Goal: Transaction & Acquisition: Obtain resource

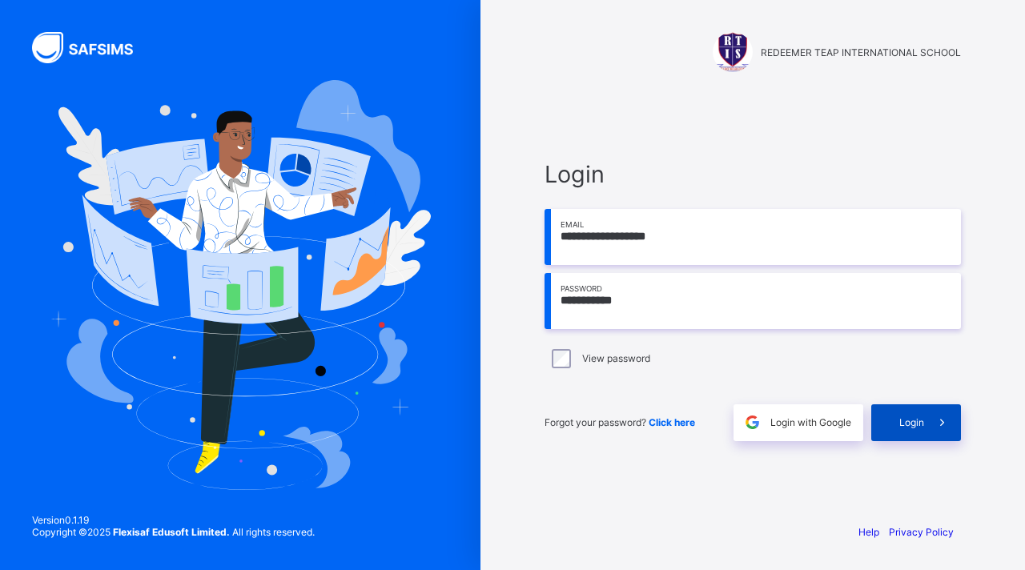
click at [917, 427] on span "Login" at bounding box center [912, 423] width 25 height 12
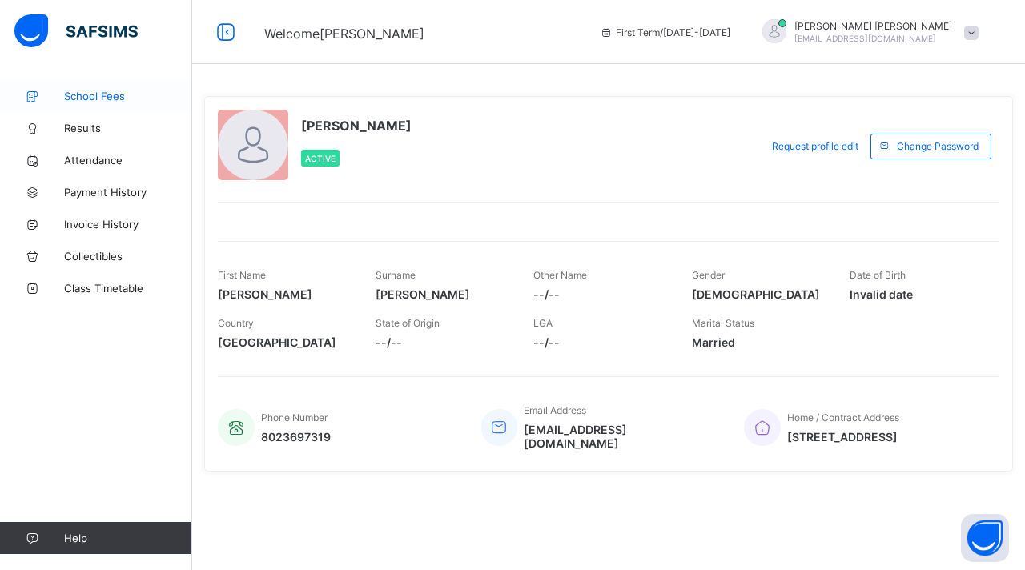
click at [86, 96] on span "School Fees" at bounding box center [128, 96] width 128 height 13
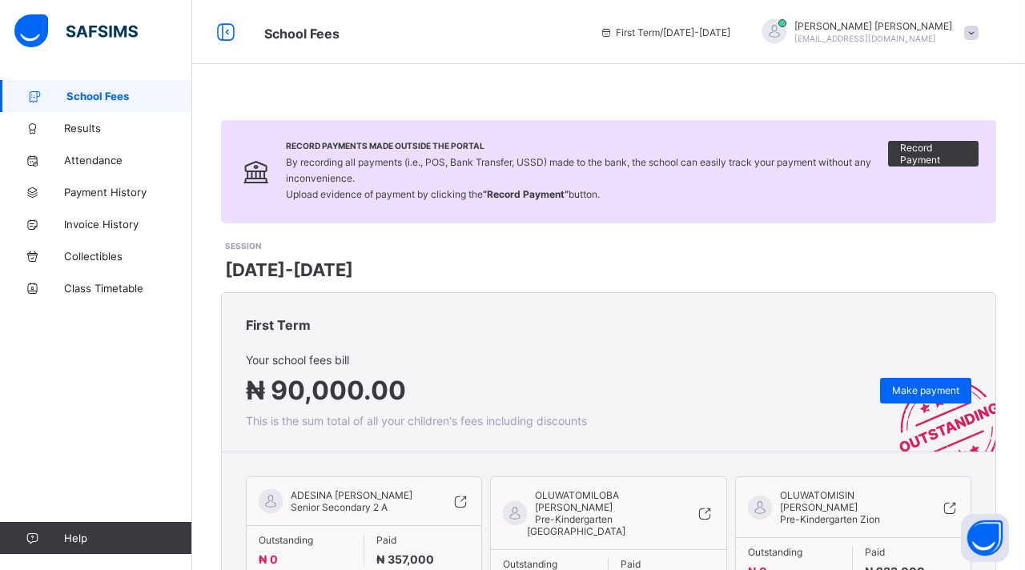
click at [1012, 226] on div "Record Payments Made Outside the Portal By recording all payments (i.e., POS, B…" at bounding box center [608, 392] width 833 height 625
click at [1005, 308] on div "Record Payments Made Outside the Portal By recording all payments (i.e., POS, B…" at bounding box center [608, 392] width 833 height 625
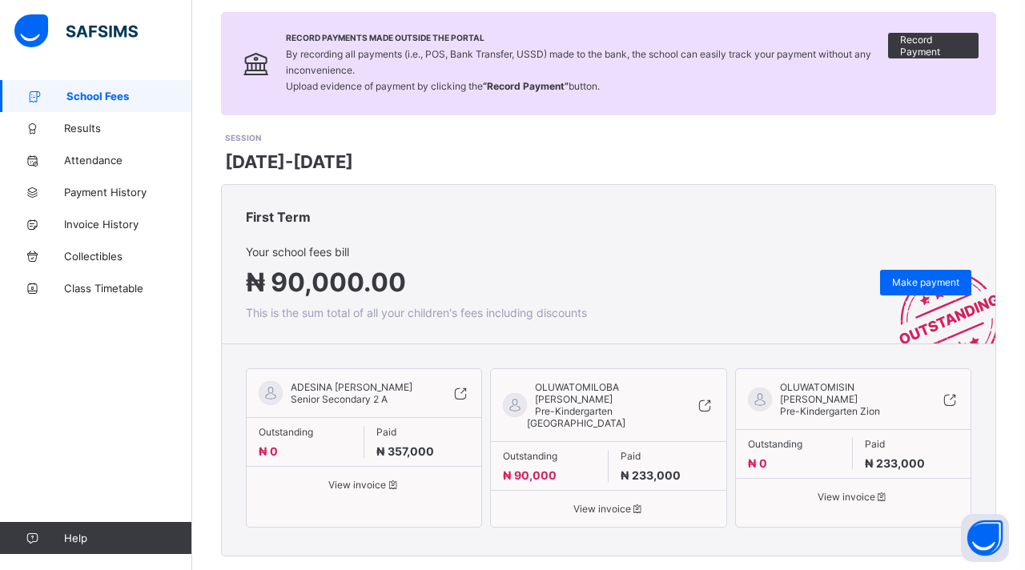
scroll to position [123, 0]
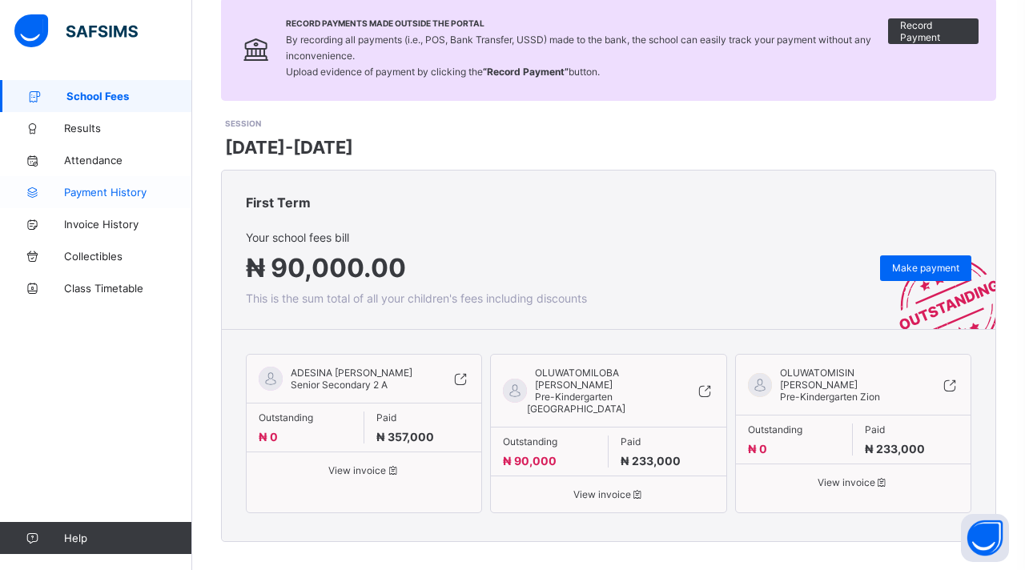
click at [90, 195] on span "Payment History" at bounding box center [128, 192] width 128 height 13
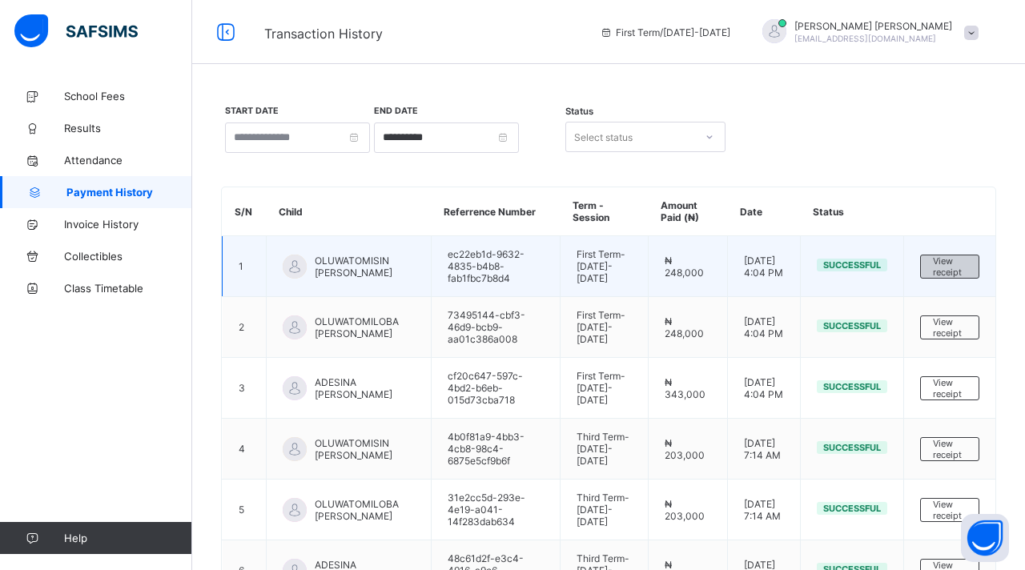
click at [956, 266] on span "View receipt" at bounding box center [950, 267] width 34 height 22
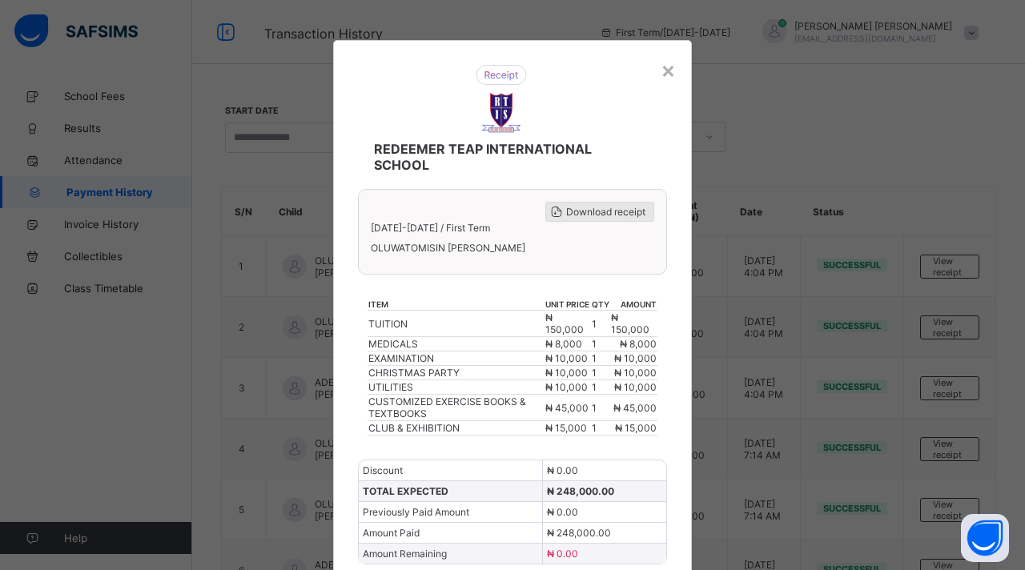
click at [623, 209] on span "Download receipt" at bounding box center [605, 212] width 79 height 12
click at [677, 305] on div "REDEEMER TEAP INTERNATIONAL SCHOOL Download receipt [DATE]-[DATE] / First Term …" at bounding box center [512, 332] width 359 height 584
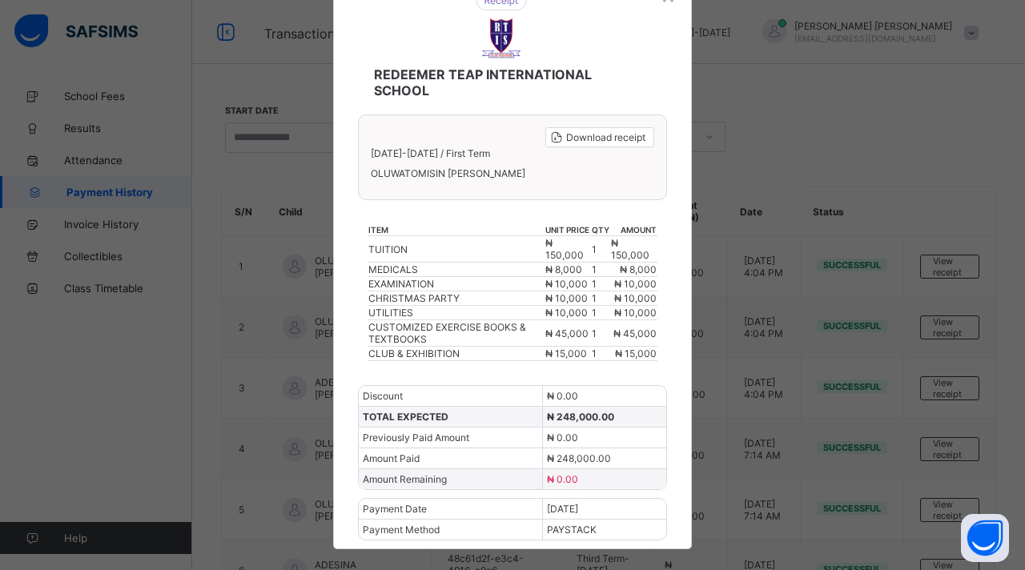
scroll to position [71, 0]
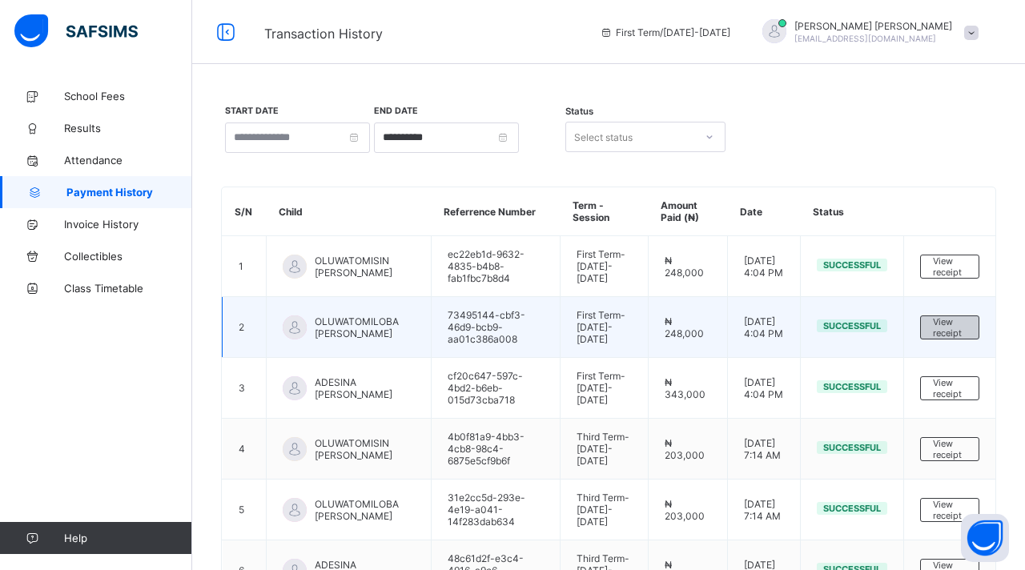
click at [954, 324] on span "View receipt" at bounding box center [950, 327] width 34 height 22
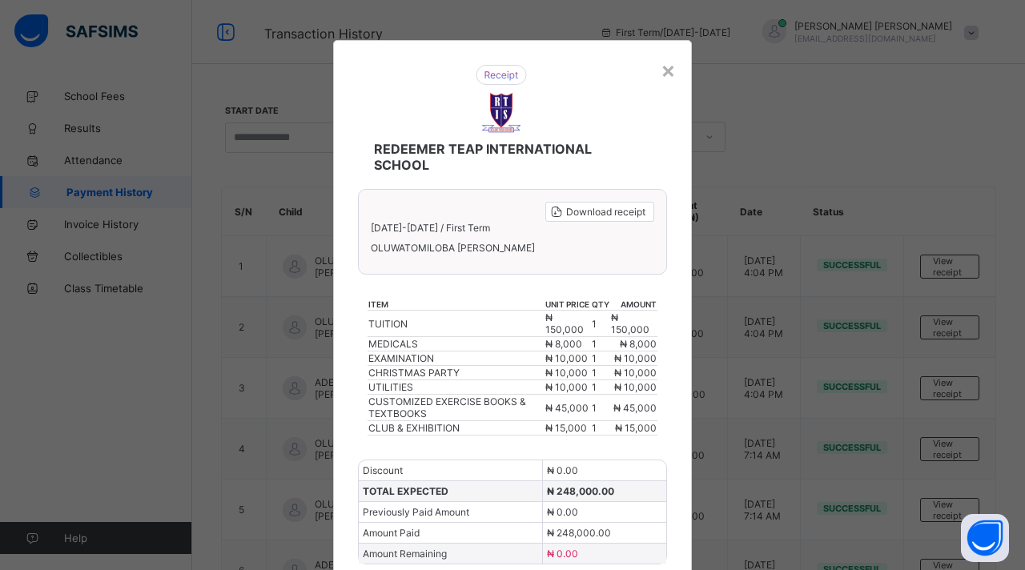
click at [676, 419] on div "REDEEMER TEAP INTERNATIONAL SCHOOL Download receipt [DATE]-[DATE] / First Term …" at bounding box center [512, 332] width 359 height 584
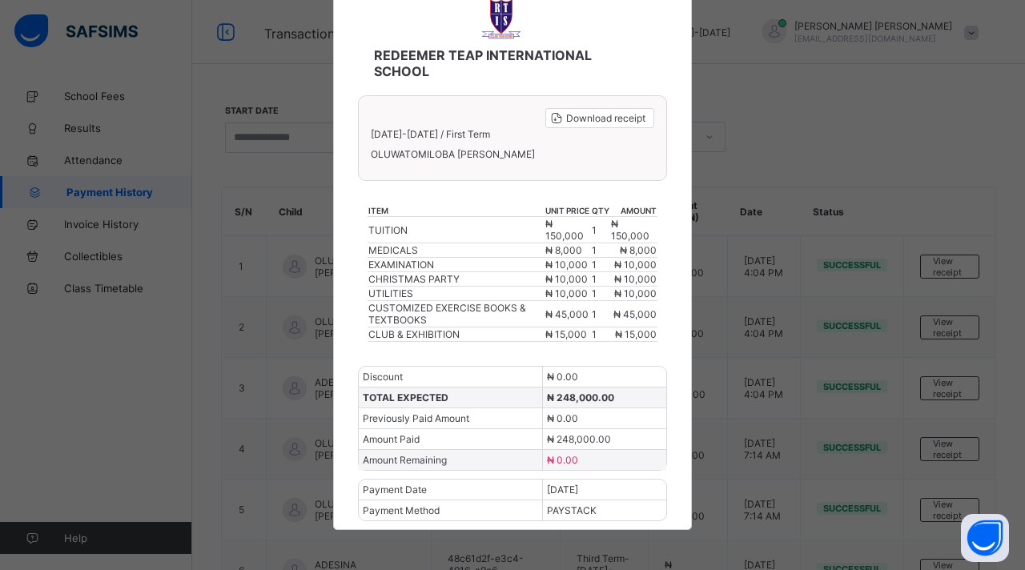
scroll to position [103, 0]
click at [590, 112] on span "Download receipt" at bounding box center [605, 118] width 79 height 12
click at [644, 37] on div "REDEEMER TEAP INTERNATIONAL SCHOOL" at bounding box center [501, 25] width 319 height 140
click at [725, 86] on div "× REDEEMER TEAP INTERNATIONAL SCHOOL Download receipt [DATE]-[DATE] / First Ter…" at bounding box center [512, 285] width 1025 height 570
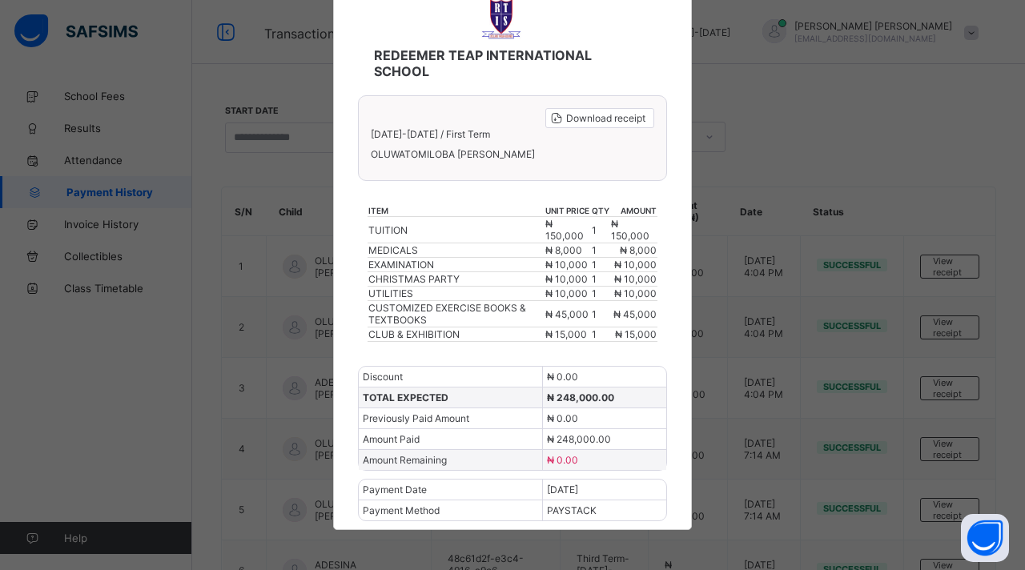
click at [725, 86] on div "× REDEEMER TEAP INTERNATIONAL SCHOOL Download receipt [DATE]-[DATE] / First Ter…" at bounding box center [512, 285] width 1025 height 570
click at [638, 44] on div "REDEEMER TEAP INTERNATIONAL SCHOOL" at bounding box center [501, 25] width 319 height 140
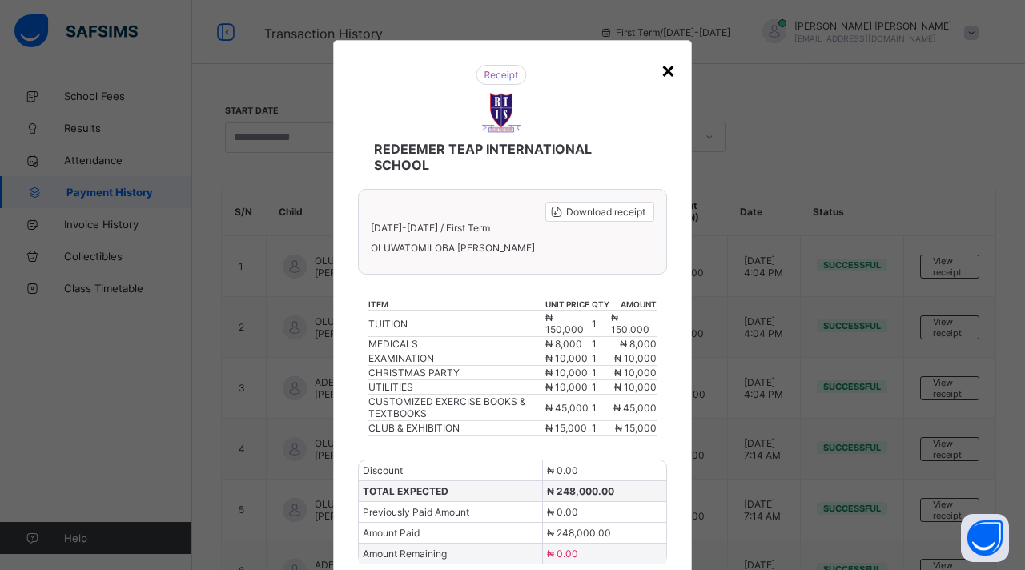
click at [665, 72] on div "×" at bounding box center [668, 69] width 15 height 27
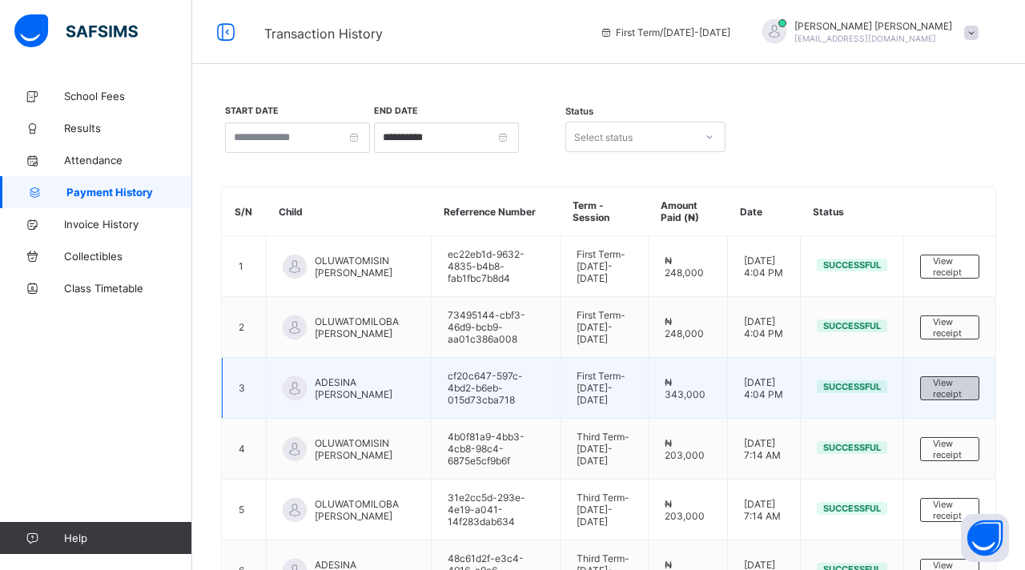
click at [947, 386] on span "View receipt" at bounding box center [950, 388] width 34 height 22
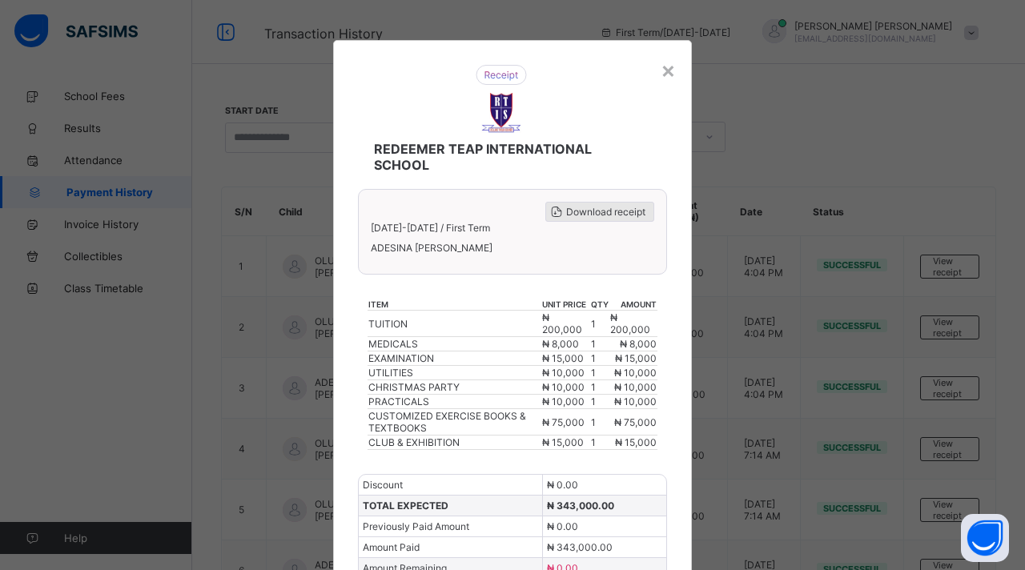
click at [590, 209] on span "Download receipt" at bounding box center [605, 212] width 79 height 12
click at [665, 70] on div "×" at bounding box center [668, 69] width 15 height 27
